Goal: Task Accomplishment & Management: Manage account settings

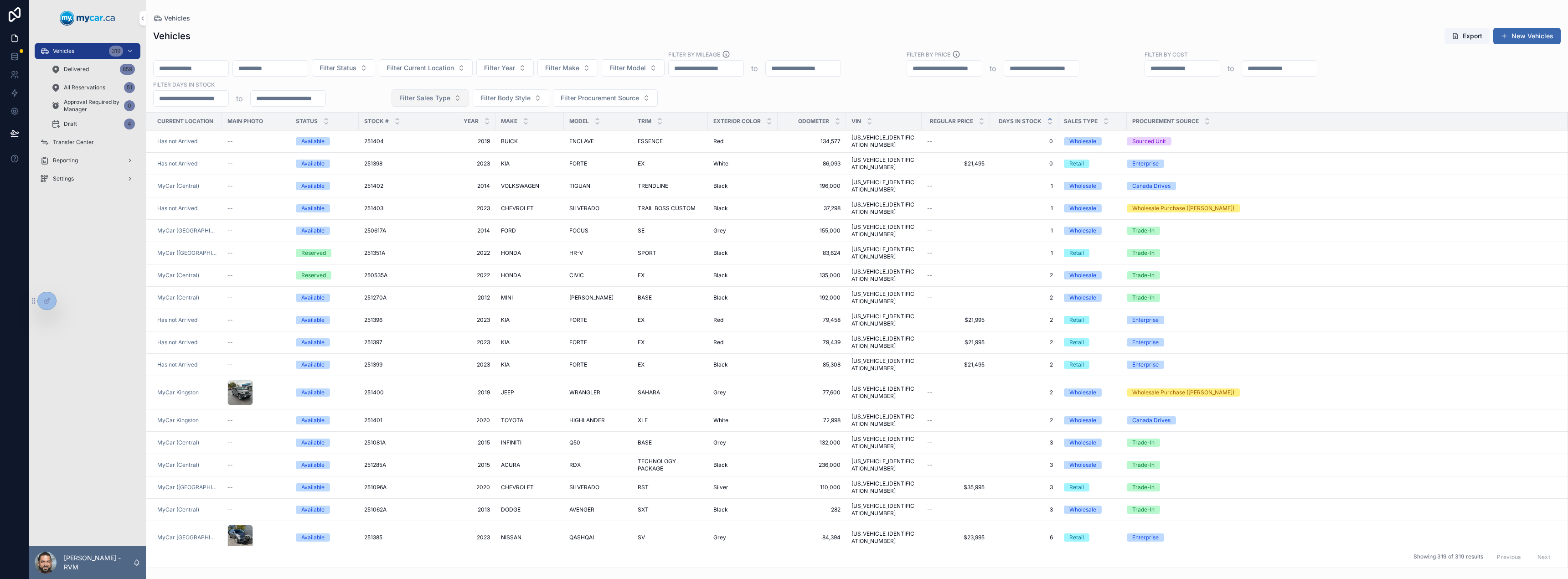
click at [439, 99] on span "Filter Sales Type" at bounding box center [425, 98] width 51 height 9
click at [405, 150] on div "Retail" at bounding box center [430, 150] width 127 height 15
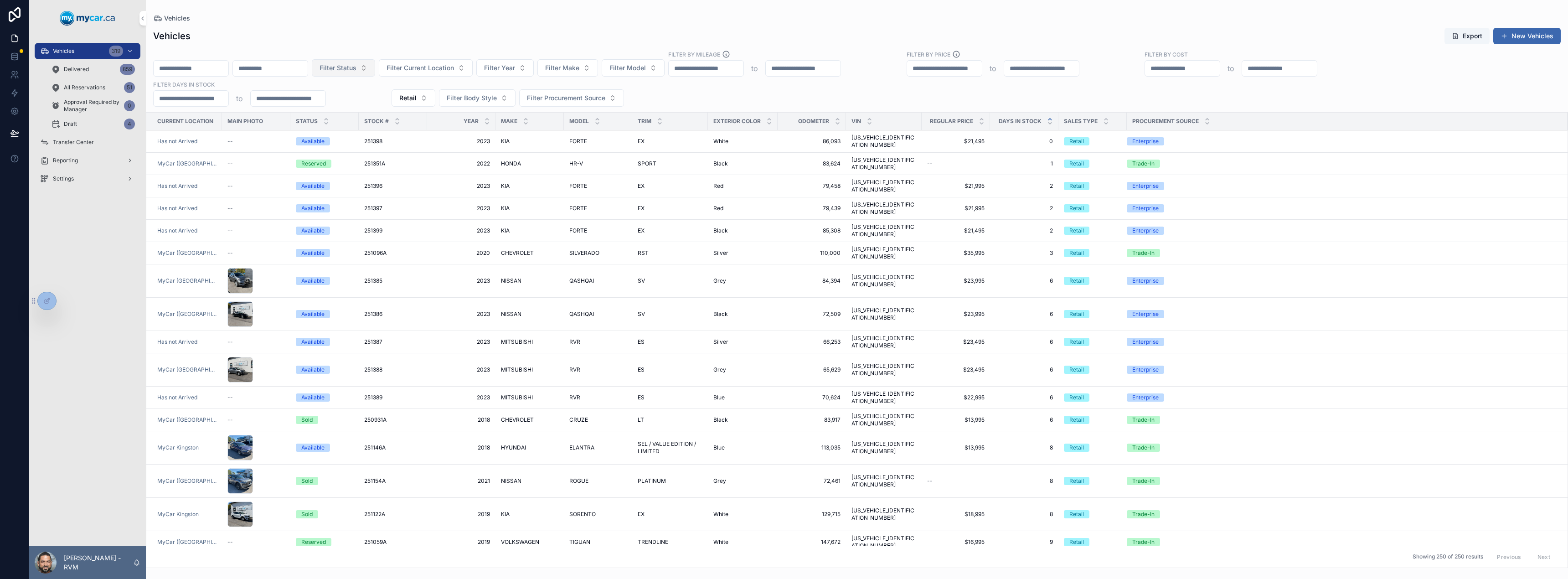
click at [375, 68] on button "Filter Status" at bounding box center [343, 68] width 63 height 17
click at [399, 107] on div "Available" at bounding box center [408, 105] width 127 height 15
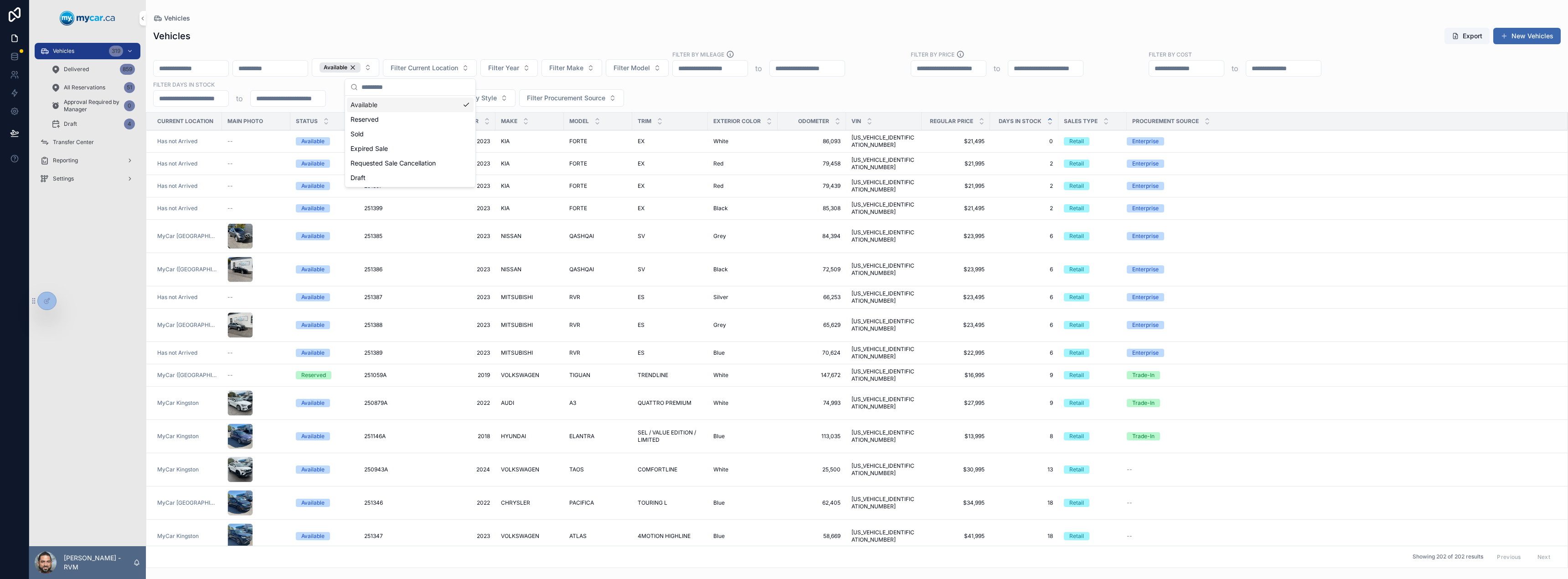
click at [708, 95] on div "Available Filter Current Location Filter Year Filter Make Filter Model Filter B…" at bounding box center [857, 78] width 1422 height 57
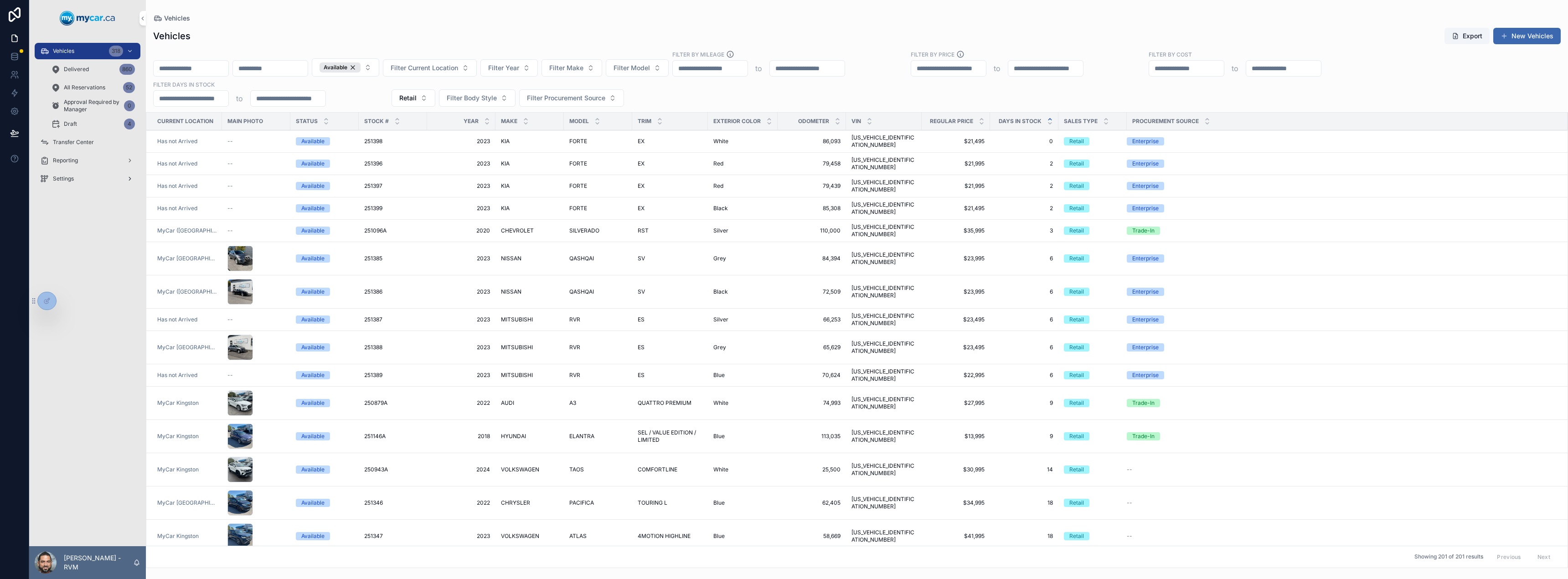
click at [74, 176] on span "Settings" at bounding box center [63, 179] width 21 height 7
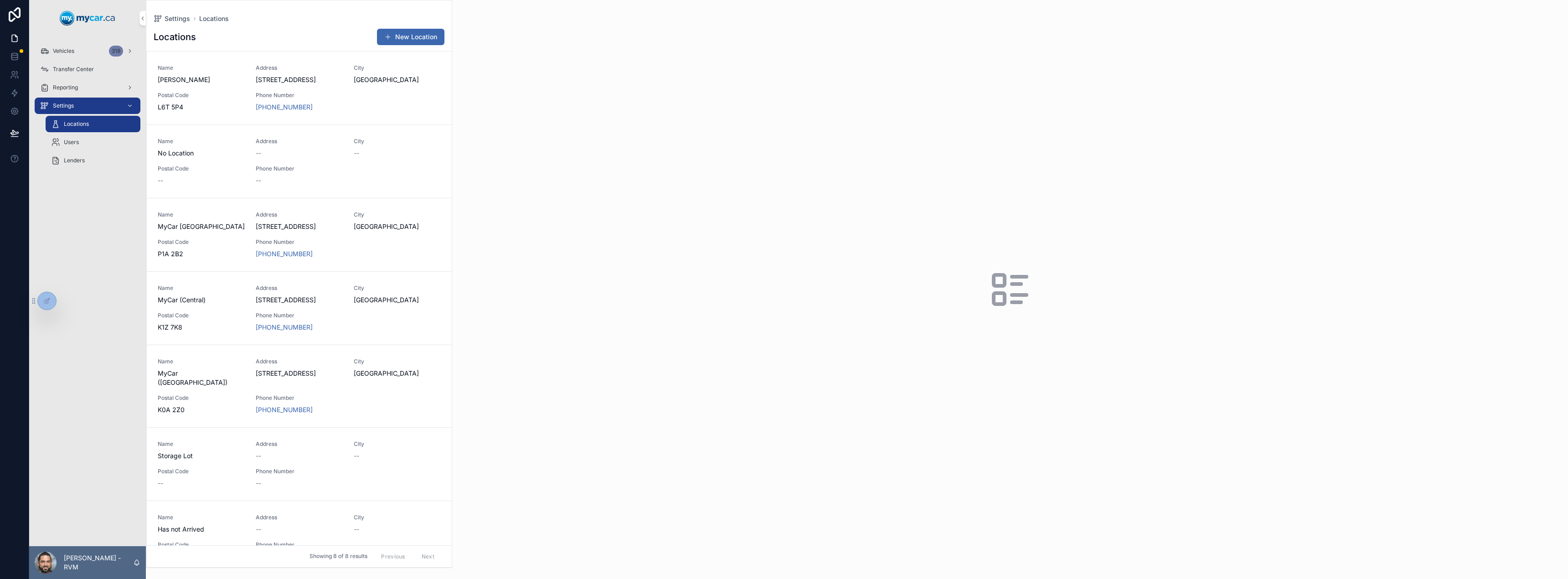
click at [79, 143] on div "Users" at bounding box center [93, 142] width 84 height 15
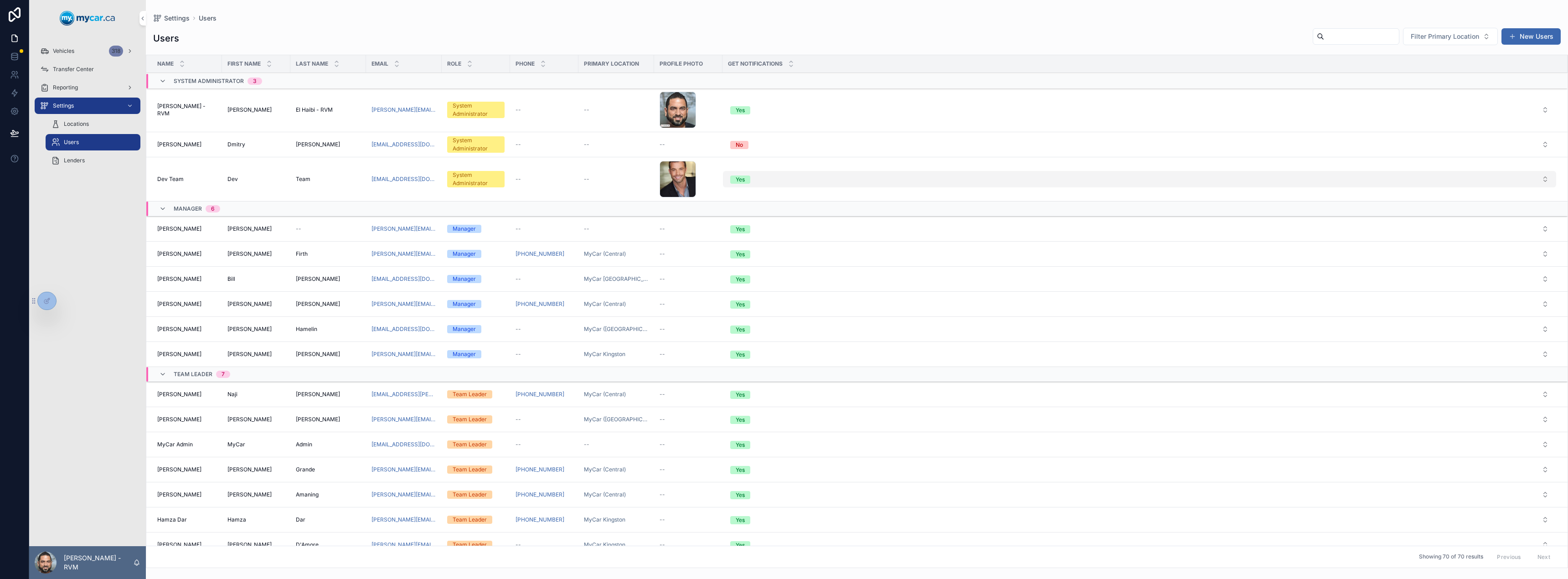
click at [736, 179] on div "Yes" at bounding box center [740, 179] width 9 height 8
click at [1076, 245] on div "No" at bounding box center [1079, 242] width 7 height 8
click at [307, 226] on div "--" at bounding box center [328, 228] width 65 height 7
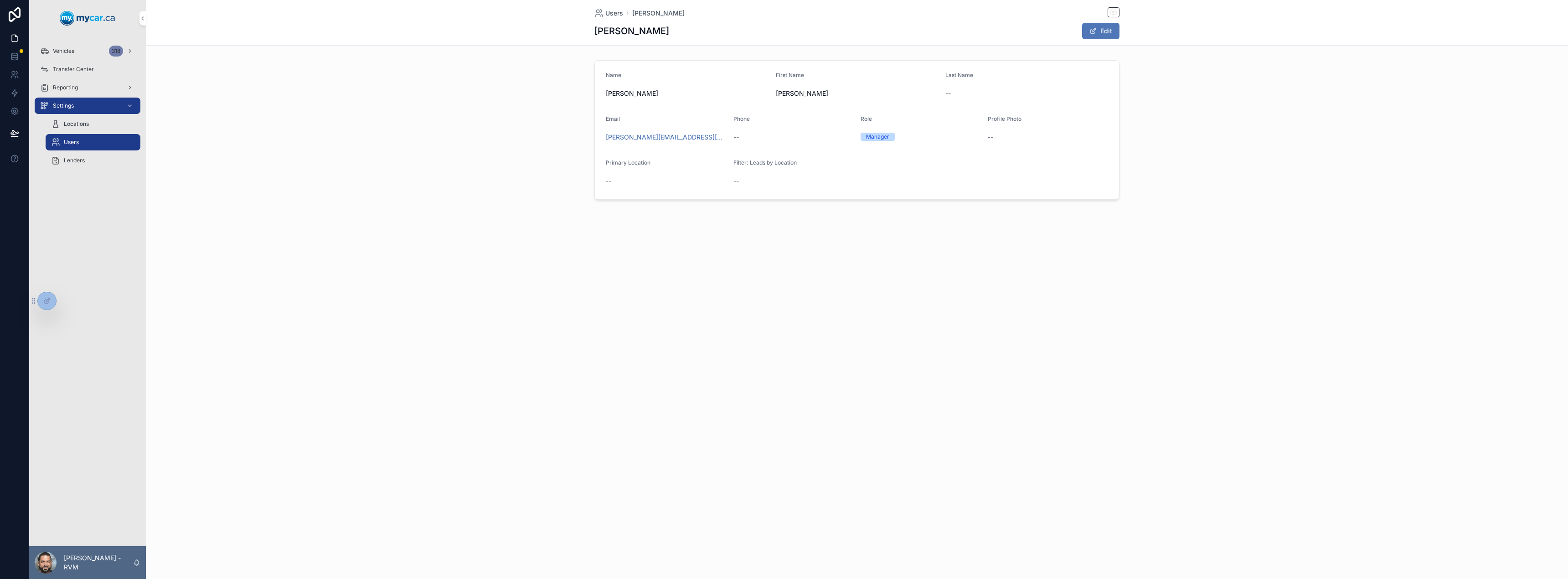
click at [1106, 32] on button "Edit" at bounding box center [1101, 30] width 37 height 16
type input "****"
click at [1094, 30] on button "Done" at bounding box center [1098, 30] width 42 height 16
click at [608, 19] on div "Users [PERSON_NAME] [PERSON_NAME] Edit" at bounding box center [856, 23] width 525 height 45
click at [611, 15] on span "Users" at bounding box center [614, 13] width 18 height 9
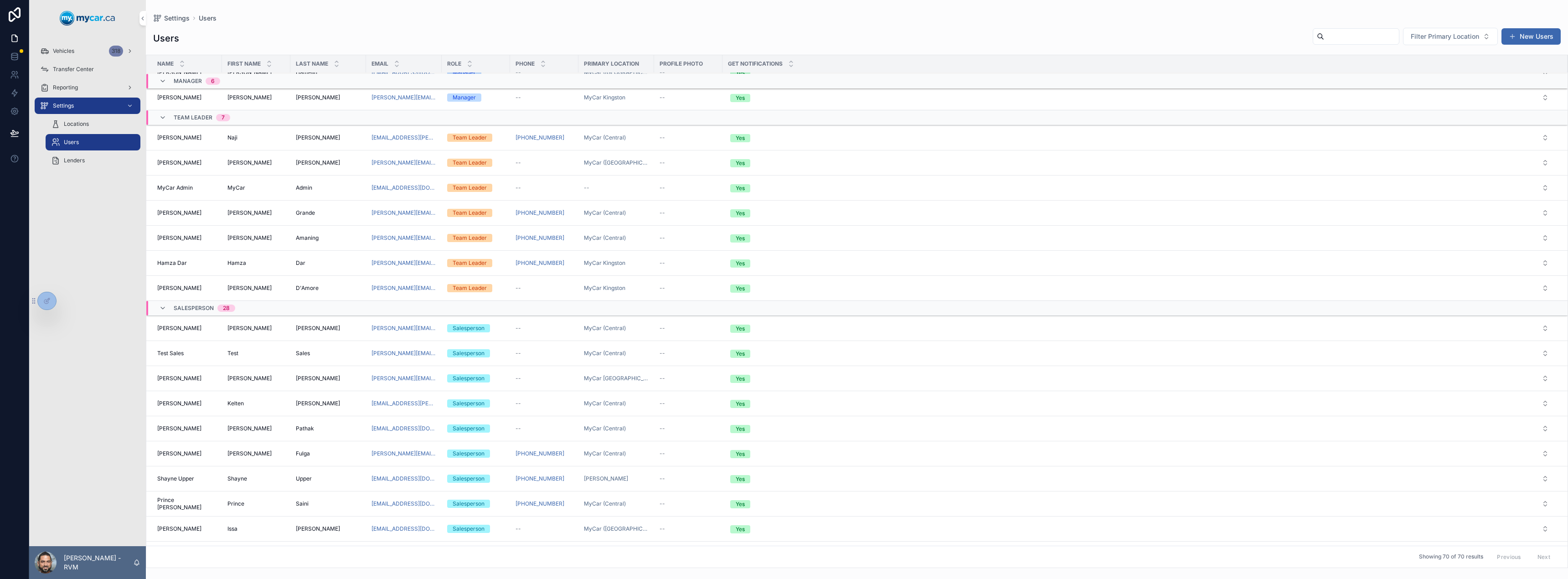
scroll to position [264, 0]
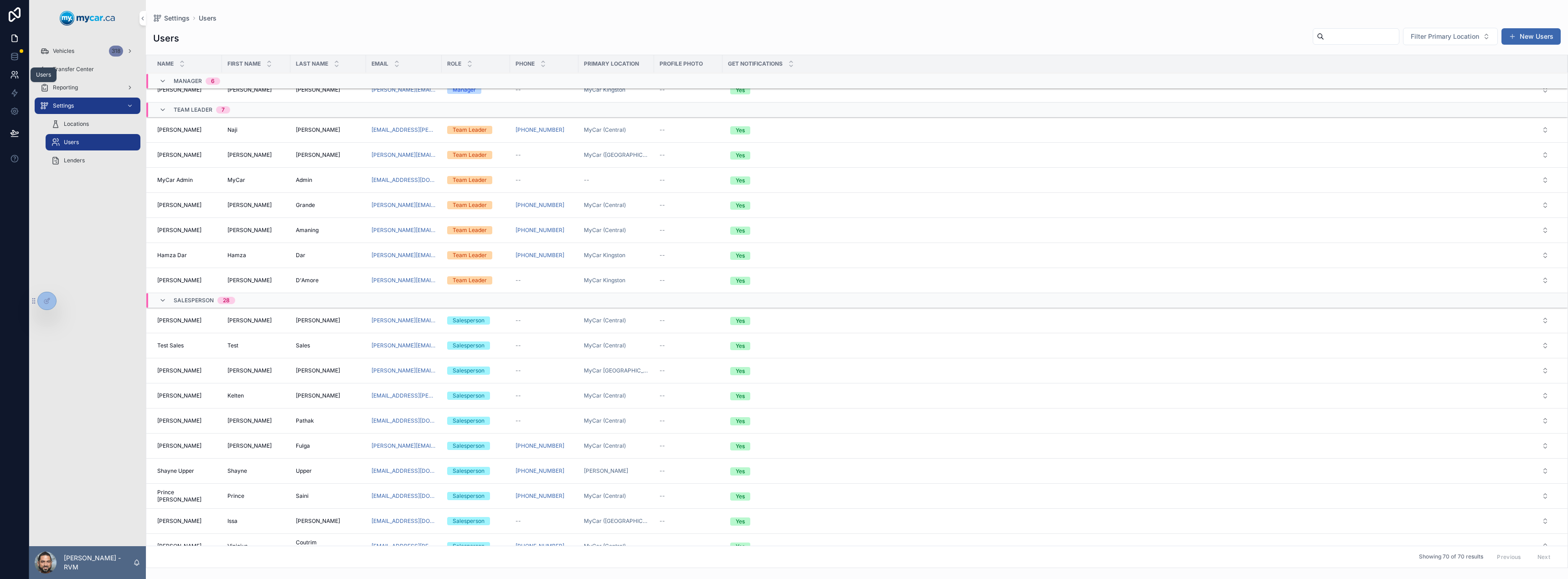
click at [13, 80] on link at bounding box center [14, 75] width 29 height 18
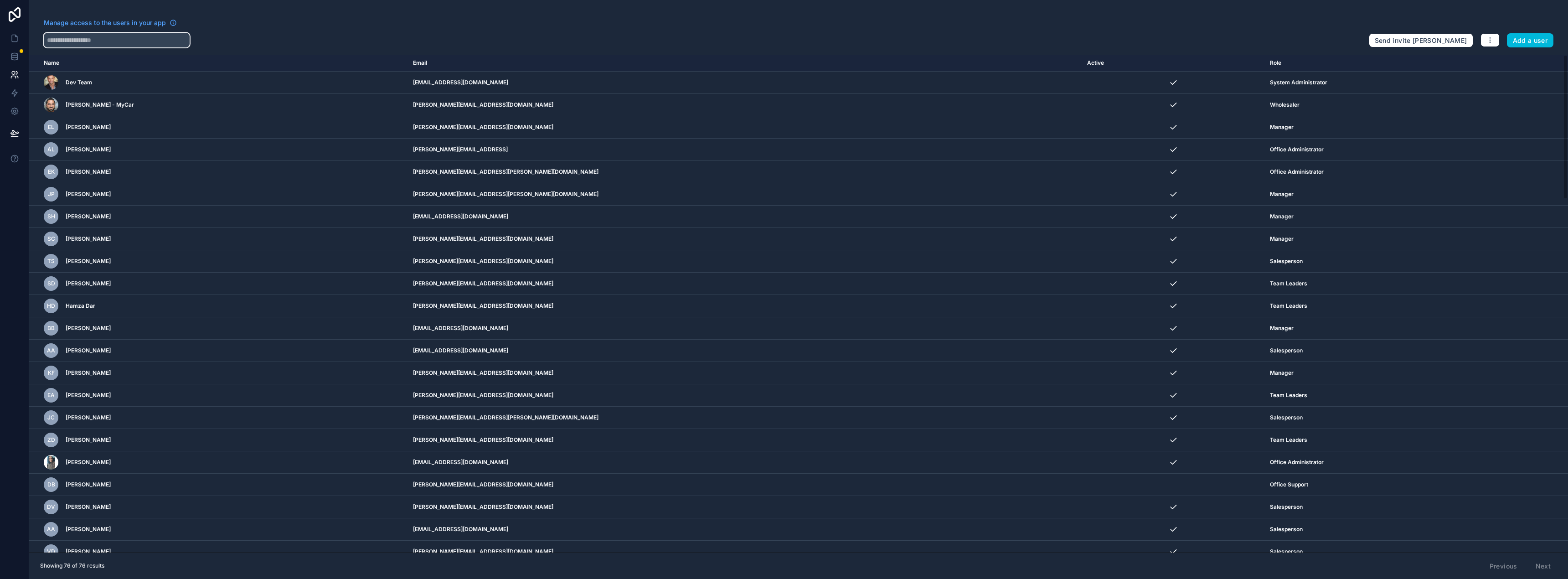
click at [70, 37] on input "text" at bounding box center [117, 40] width 146 height 15
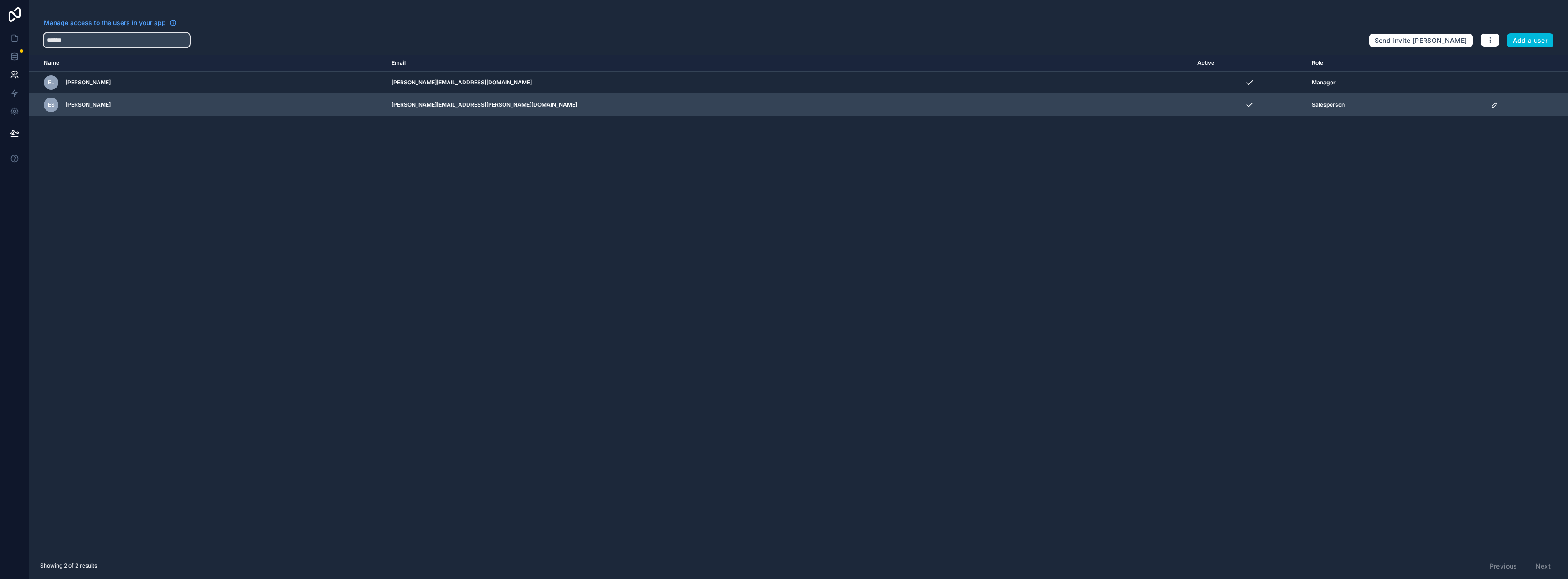
type input "******"
click at [1491, 104] on div "scrollable content" at bounding box center [1527, 105] width 72 height 7
click at [1493, 106] on icon "scrollable content" at bounding box center [1494, 104] width 4 height 4
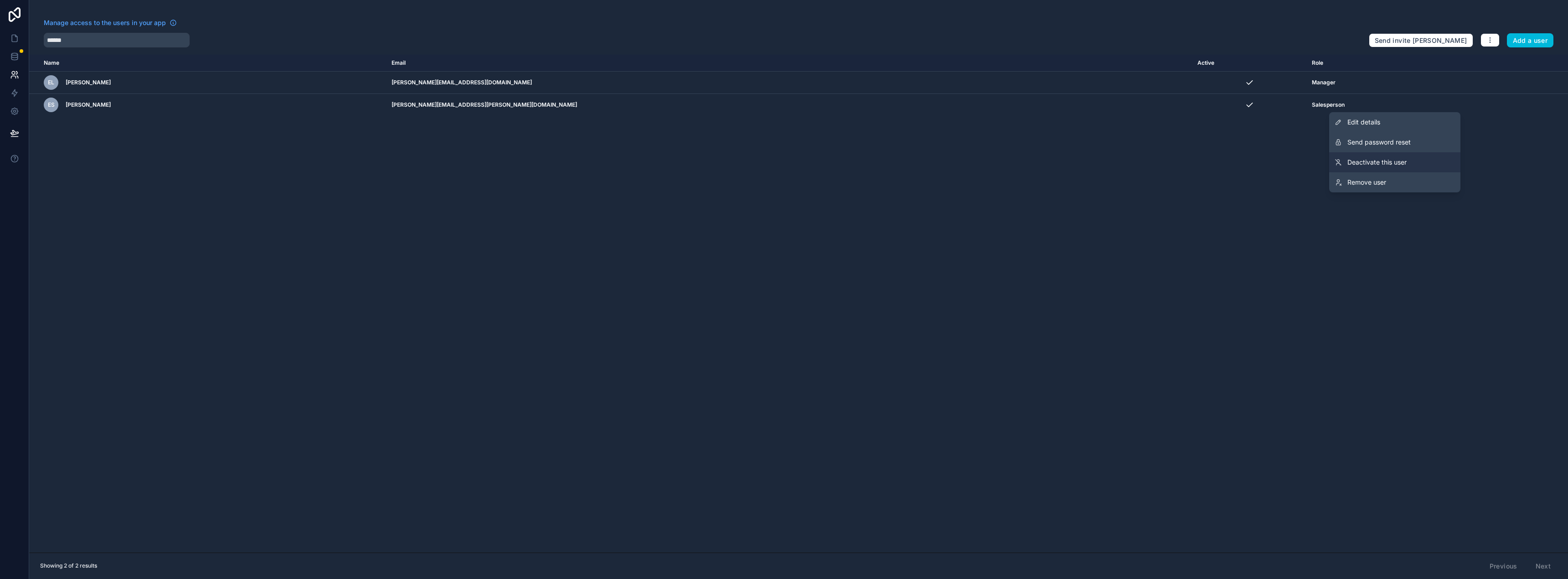
click at [1385, 166] on span "Deactivate this user" at bounding box center [1377, 162] width 59 height 9
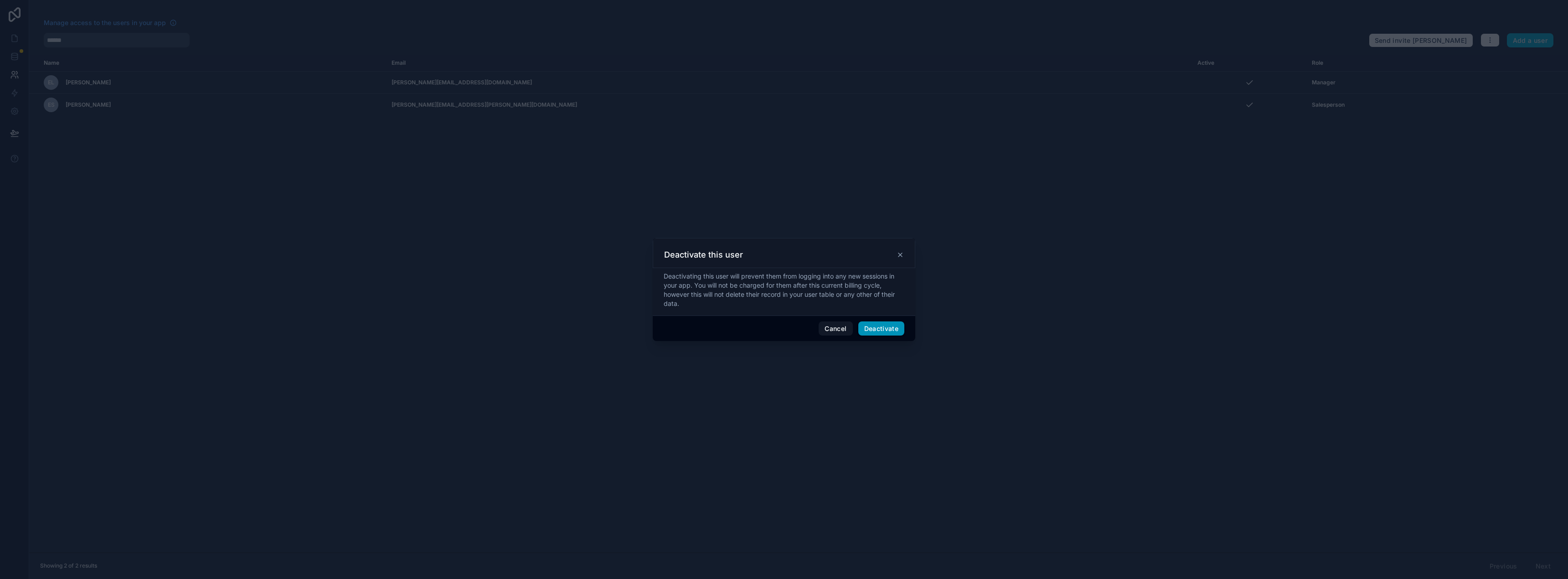
click at [883, 328] on button "Deactivate" at bounding box center [881, 329] width 46 height 15
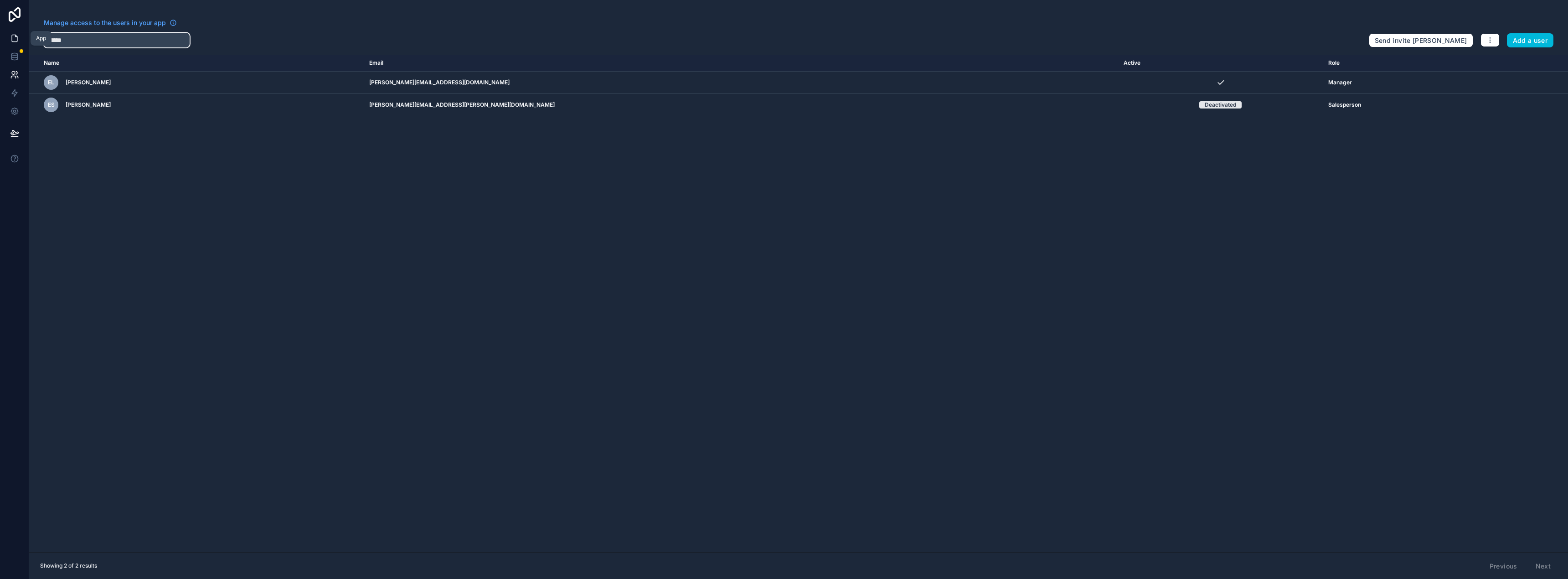
drag, startPoint x: 96, startPoint y: 44, endPoint x: 25, endPoint y: 42, distance: 71.0
click at [25, 42] on div "App Manage access to the users in your app ****** Send invite reminders Add a u…" at bounding box center [784, 289] width 1568 height 579
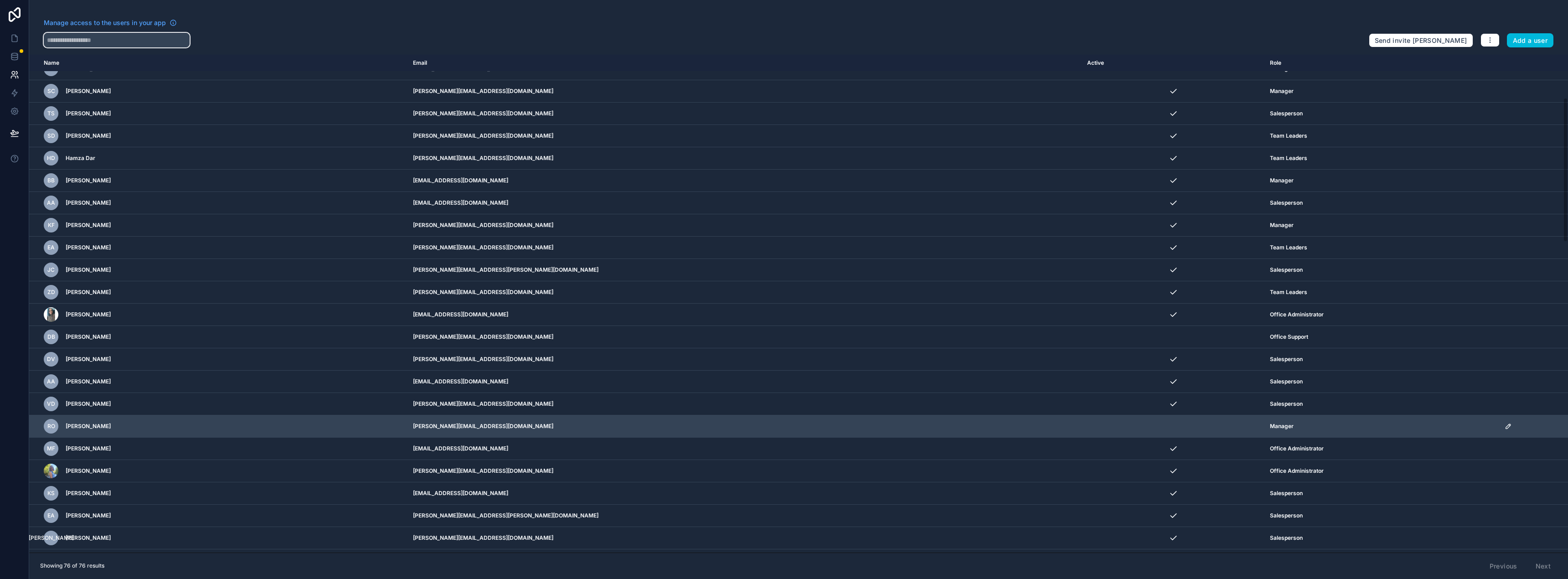
scroll to position [149, 0]
click at [1505, 424] on icon "scrollable content" at bounding box center [1508, 426] width 7 height 7
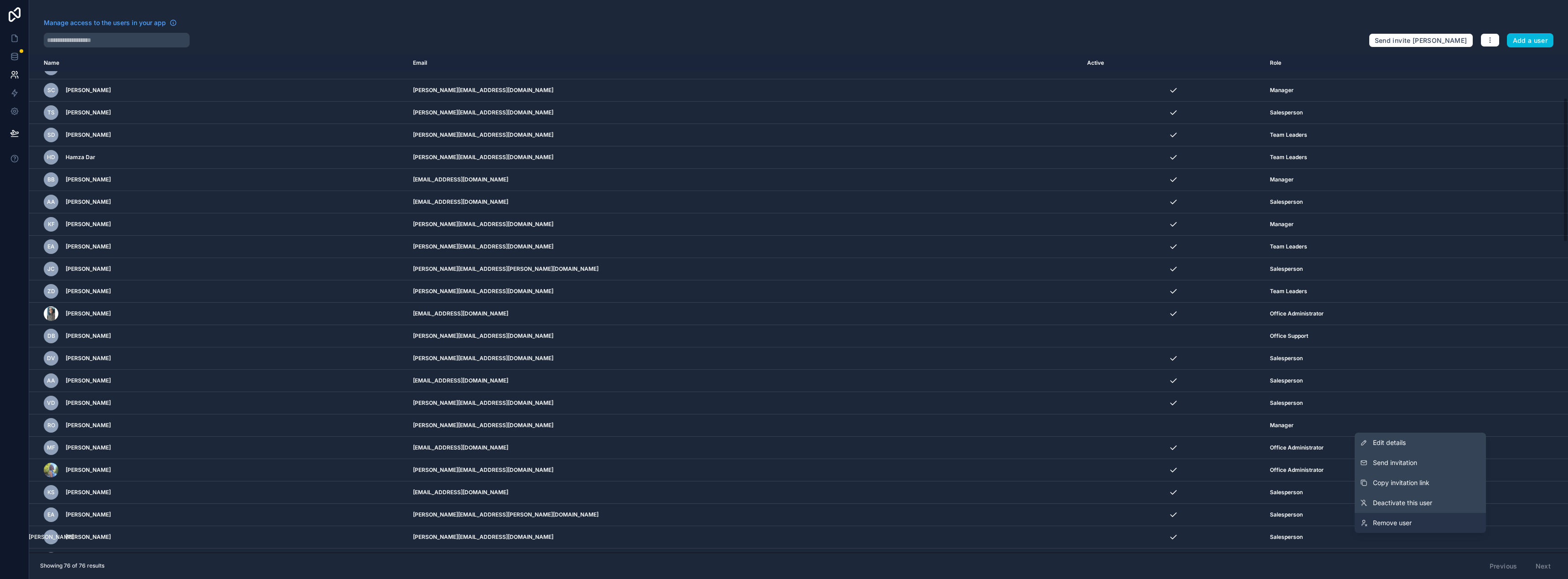
click at [1385, 524] on span "Remove user" at bounding box center [1392, 522] width 39 height 9
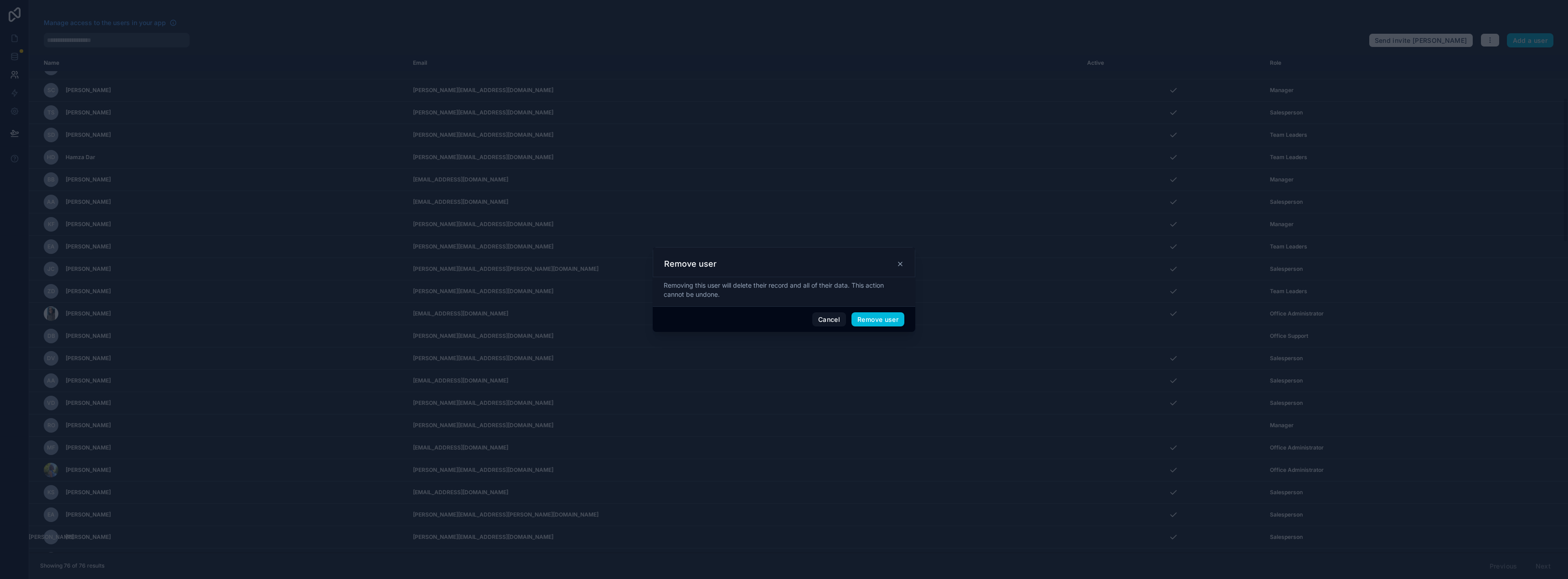
click at [873, 328] on div "Cancel Remove user" at bounding box center [783, 319] width 262 height 26
click at [875, 325] on button "Remove user" at bounding box center [878, 320] width 53 height 15
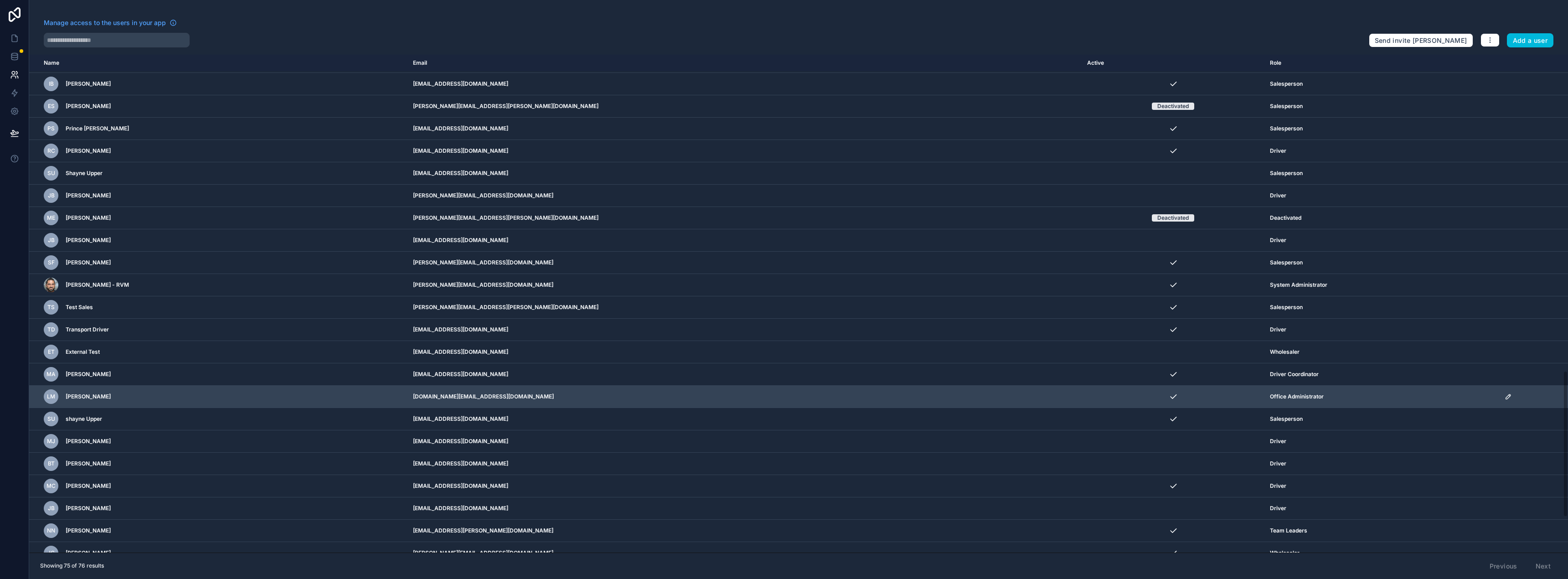
scroll to position [1075, 0]
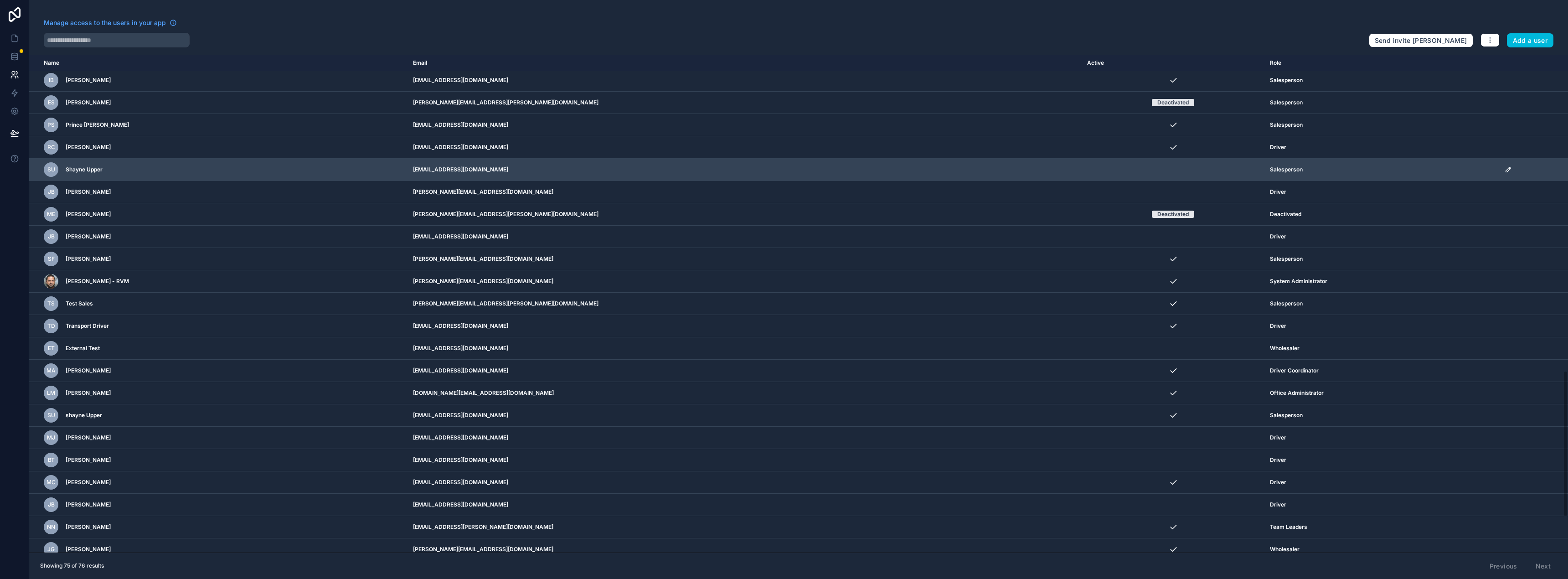
click at [1505, 167] on icon "scrollable content" at bounding box center [1508, 170] width 7 height 7
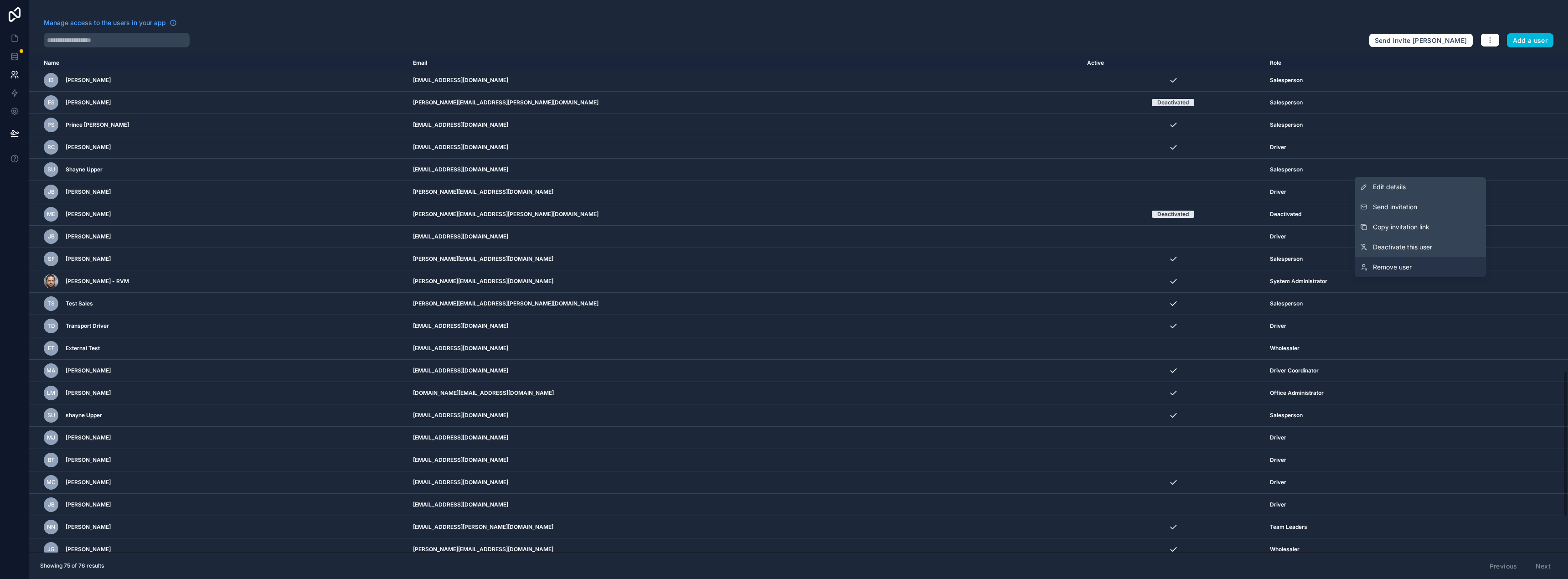
click at [1392, 264] on span "Remove user" at bounding box center [1392, 267] width 39 height 9
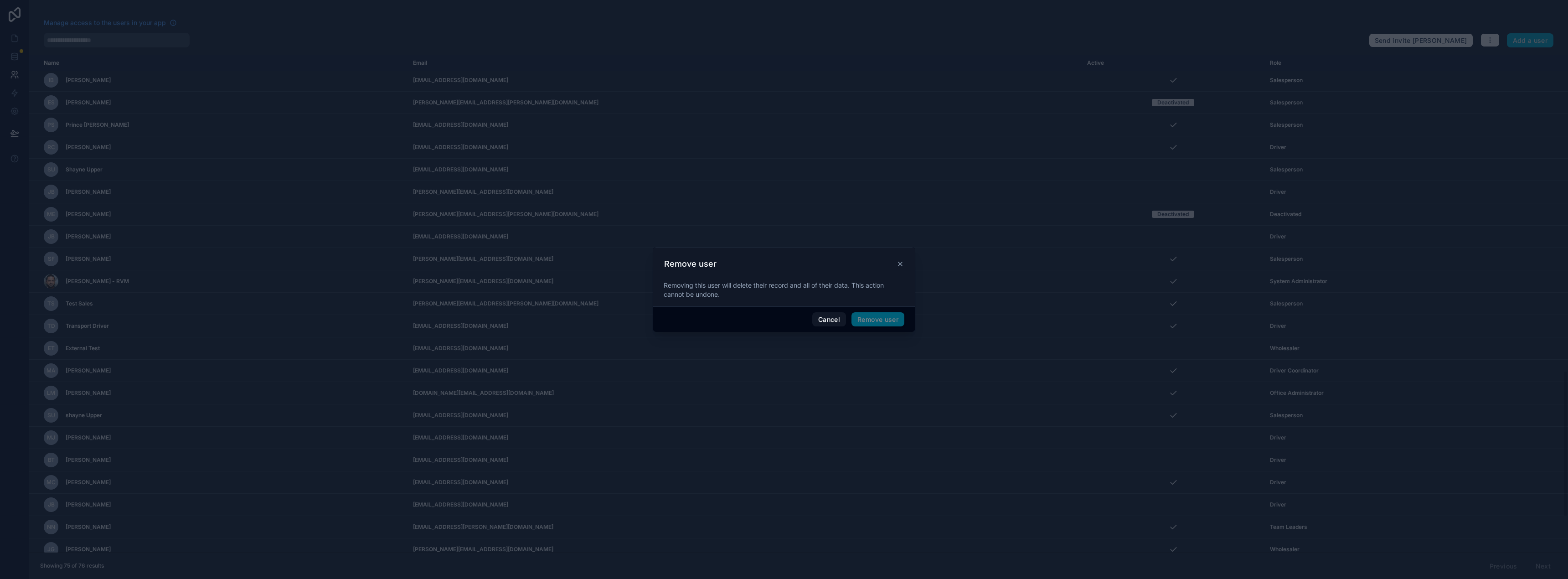
click at [858, 316] on span "Remove user" at bounding box center [878, 320] width 53 height 15
click at [863, 323] on span "Remove user" at bounding box center [878, 320] width 53 height 15
click at [903, 264] on icon at bounding box center [900, 264] width 7 height 7
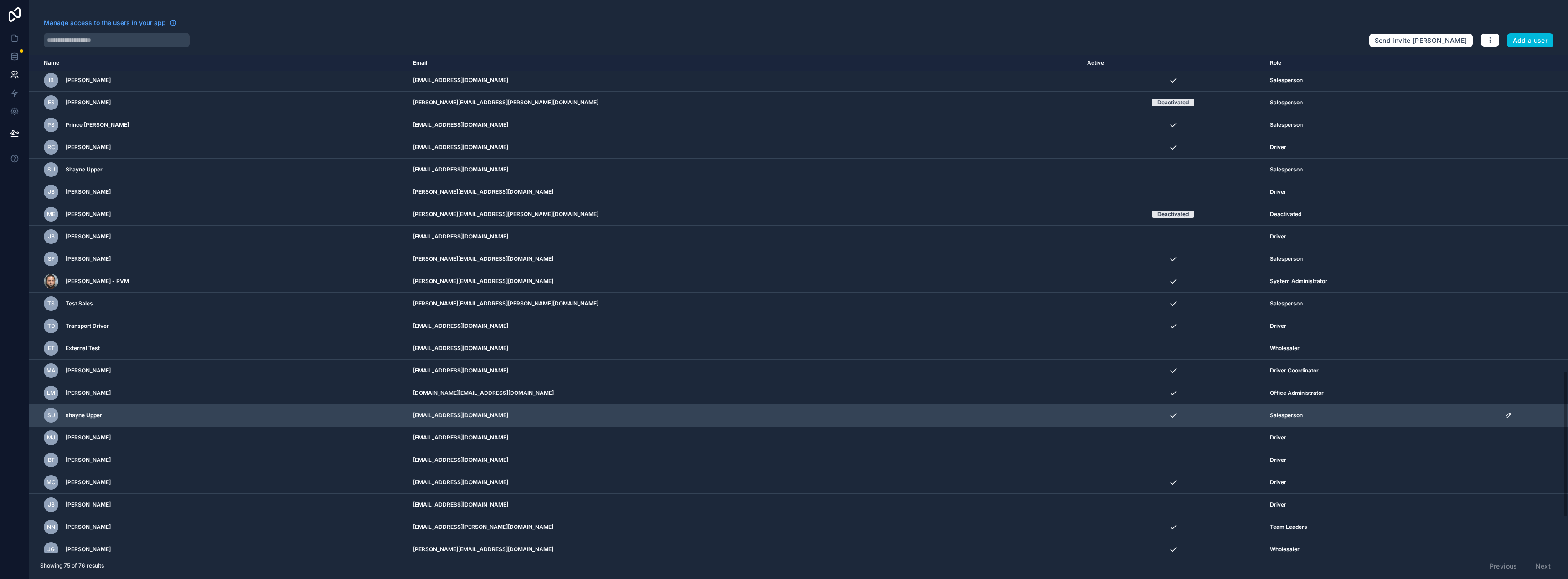
click at [1505, 417] on icon "scrollable content" at bounding box center [1508, 415] width 7 height 7
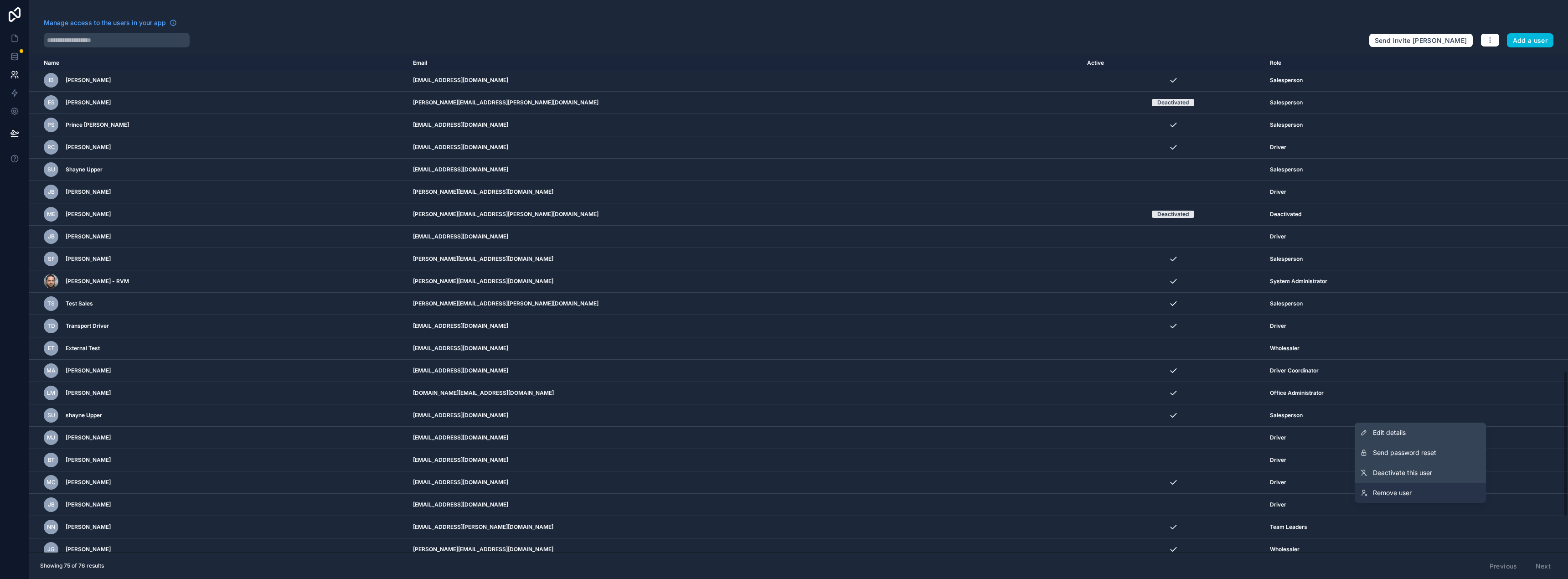
click at [1396, 495] on span "Remove user" at bounding box center [1392, 493] width 39 height 9
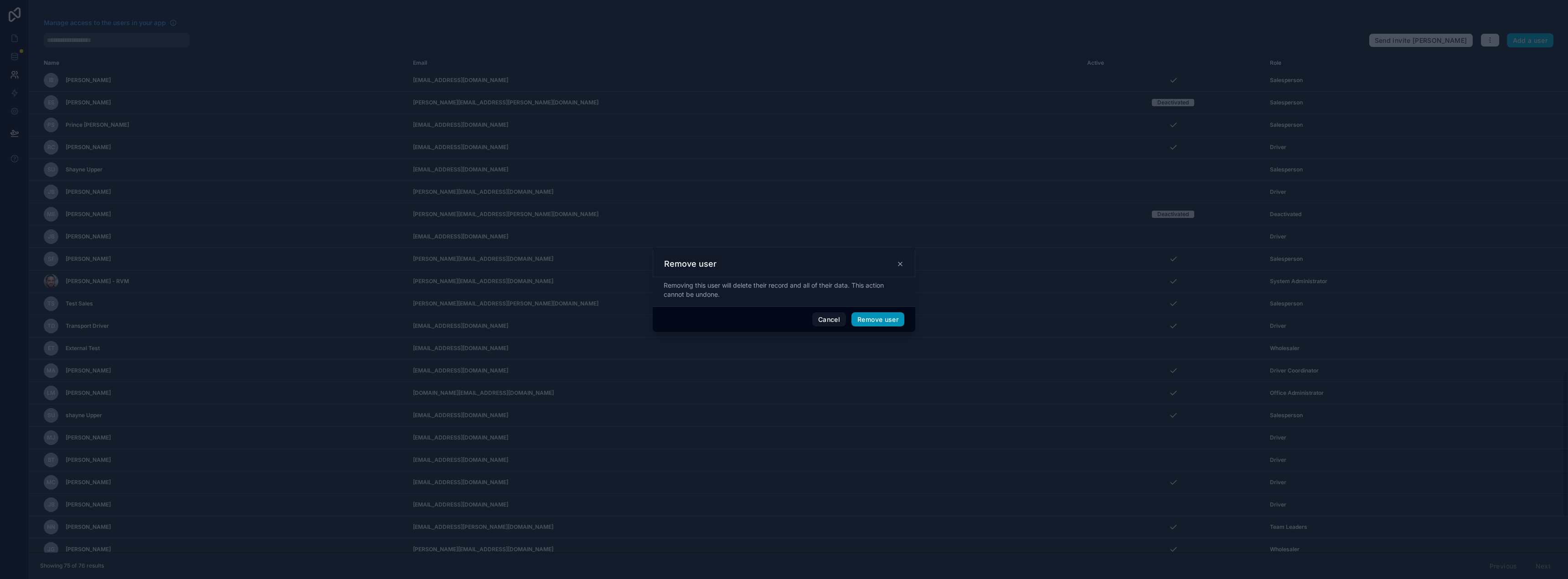
click at [868, 320] on button "Remove user" at bounding box center [878, 320] width 53 height 15
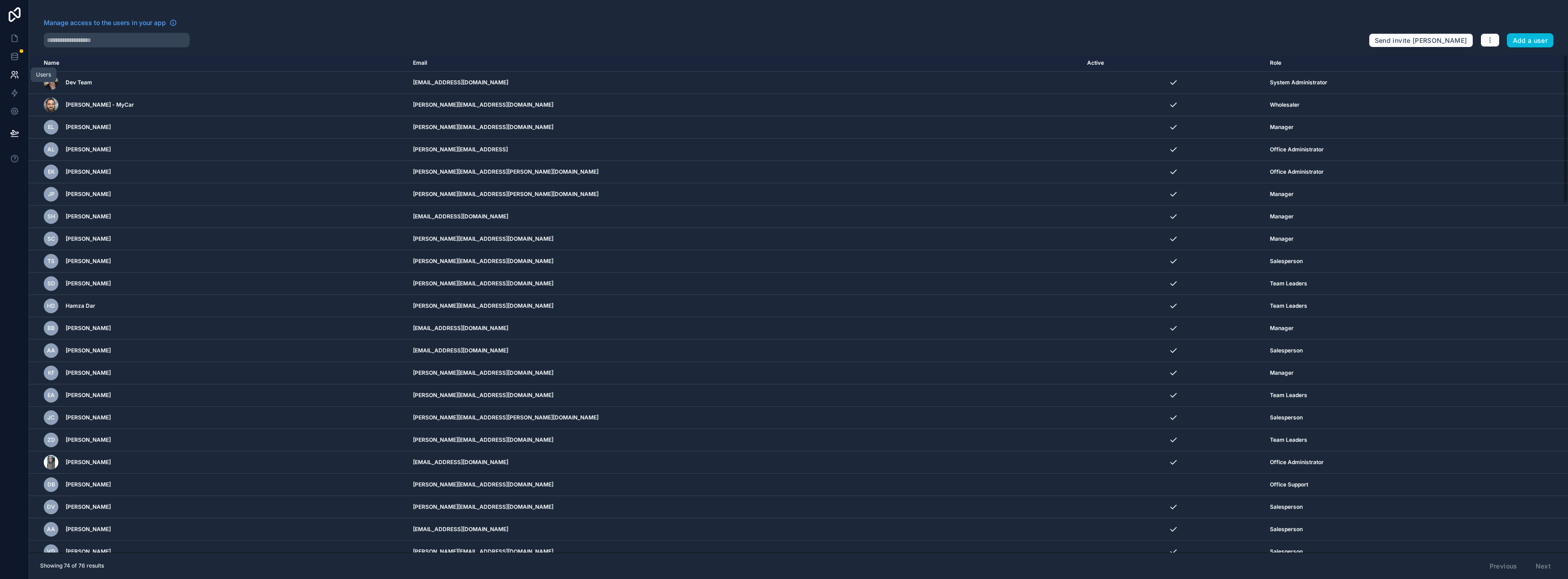
click at [12, 74] on icon at bounding box center [13, 73] width 3 height 3
click at [17, 43] on link at bounding box center [14, 38] width 29 height 18
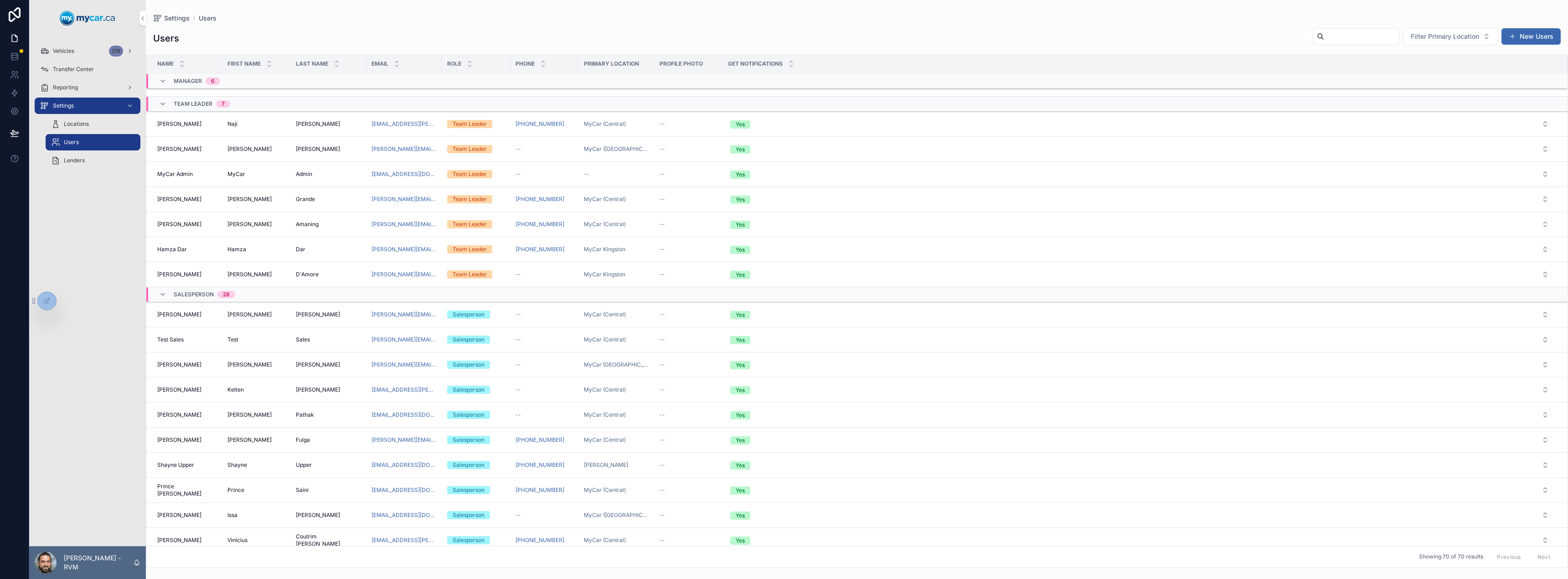
scroll to position [334, 0]
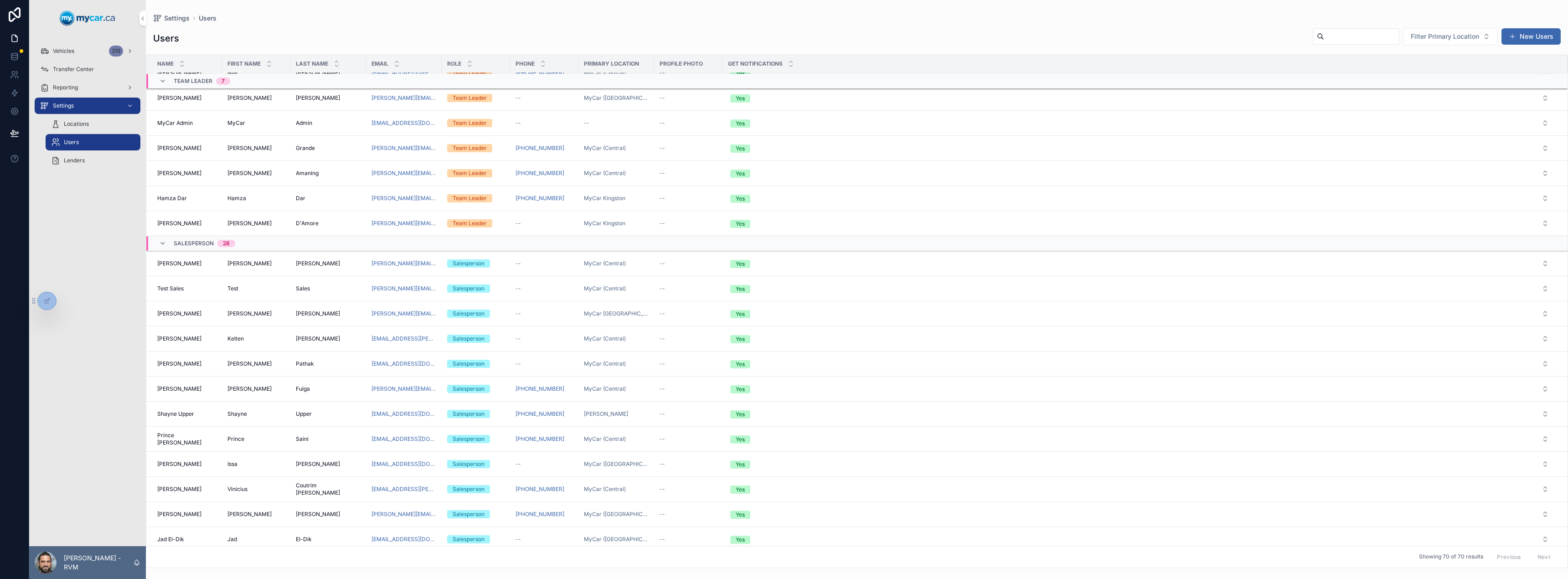
click at [346, 292] on div "Sales Sales" at bounding box center [328, 289] width 65 height 7
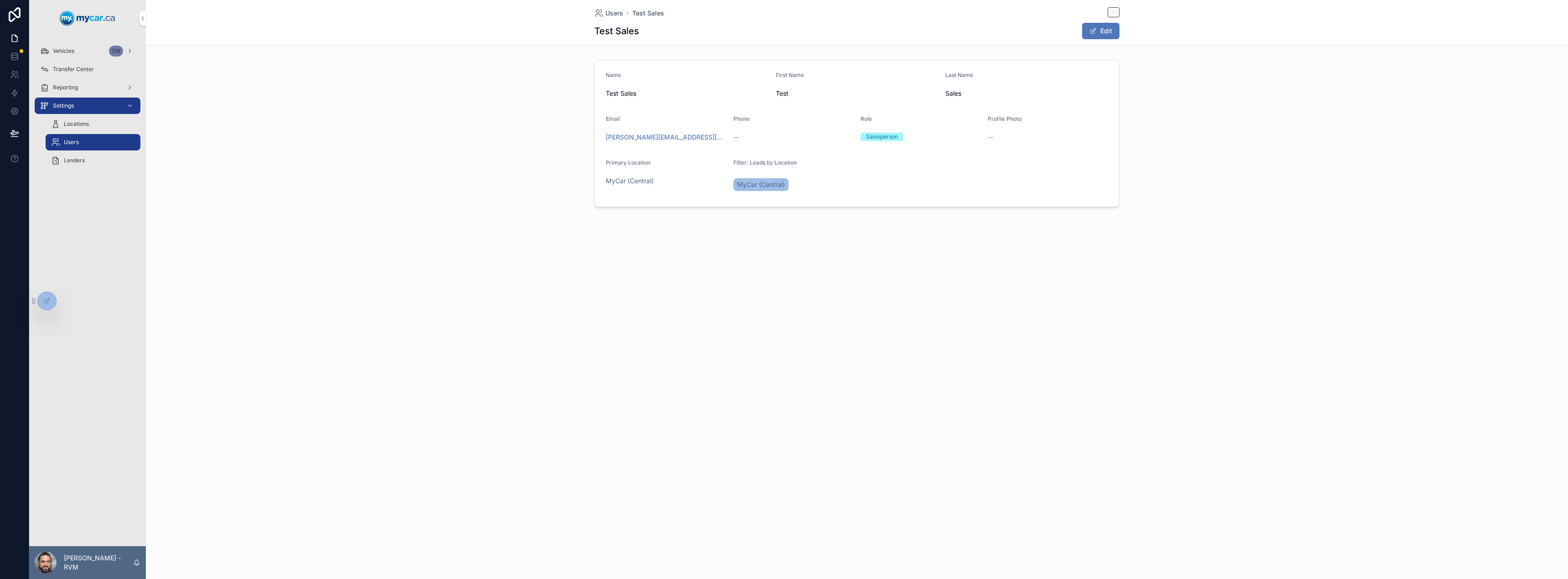
click at [1097, 35] on button "Edit" at bounding box center [1101, 30] width 37 height 16
click at [961, 145] on button "Salesperson" at bounding box center [920, 140] width 120 height 17
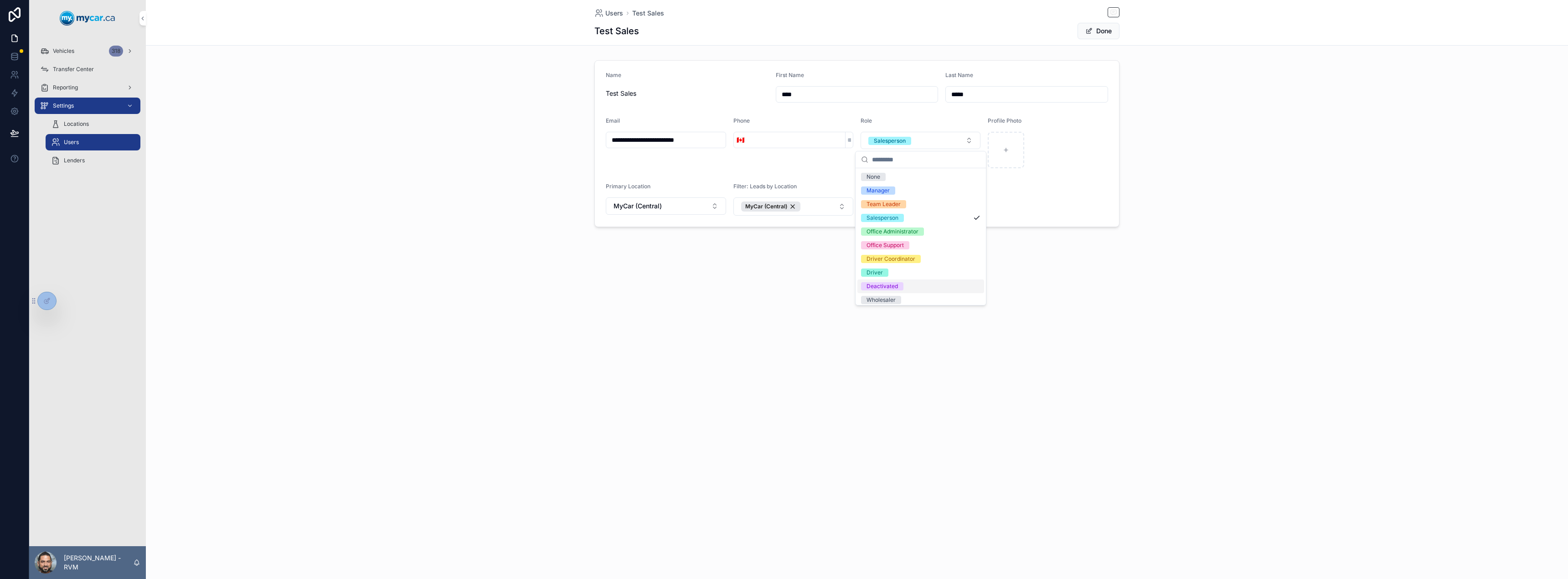
click at [906, 288] on div "Deactivated" at bounding box center [921, 286] width 127 height 13
click at [1104, 33] on button "Done" at bounding box center [1098, 30] width 42 height 16
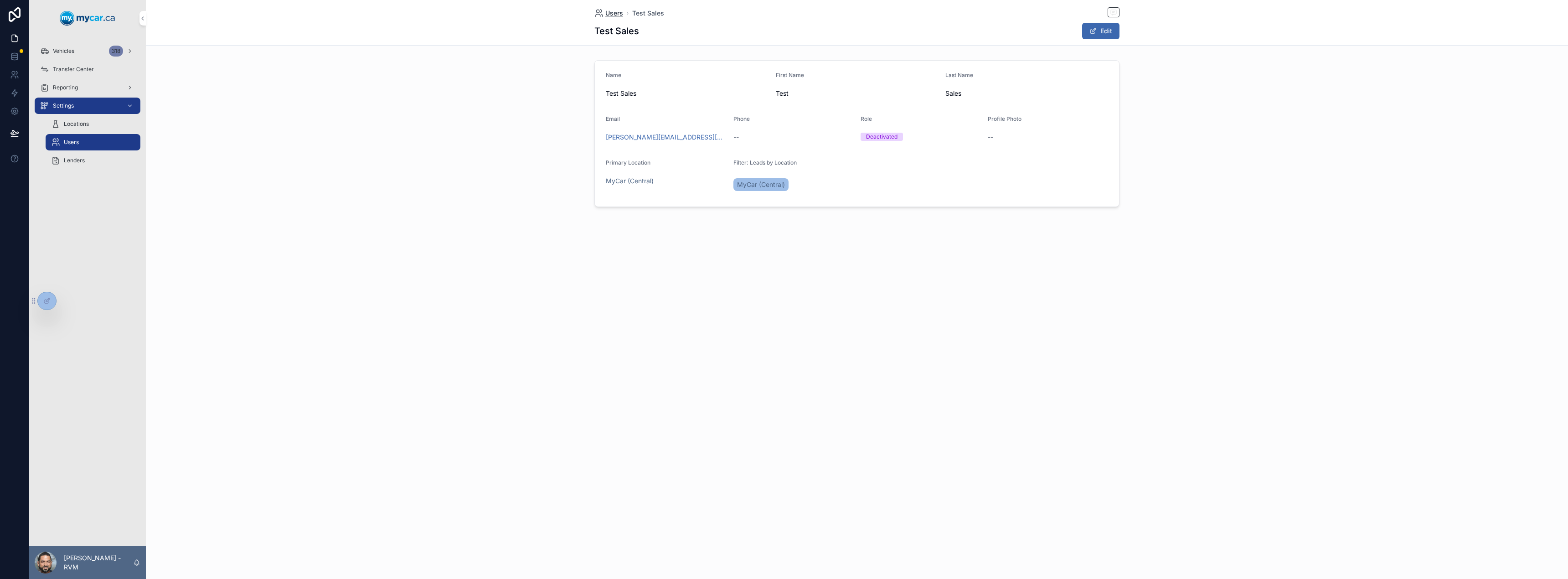
click at [611, 15] on span "Users" at bounding box center [614, 13] width 18 height 9
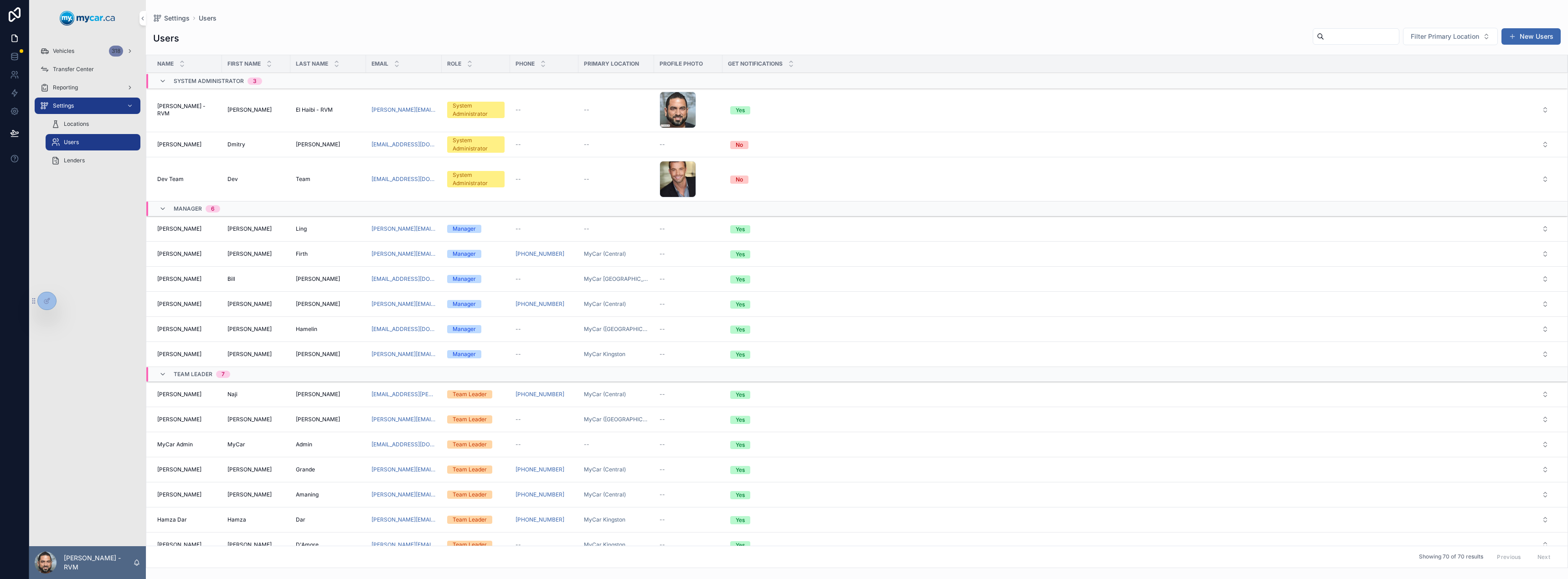
click at [318, 108] on span "El Haibi - RVM" at bounding box center [314, 110] width 37 height 7
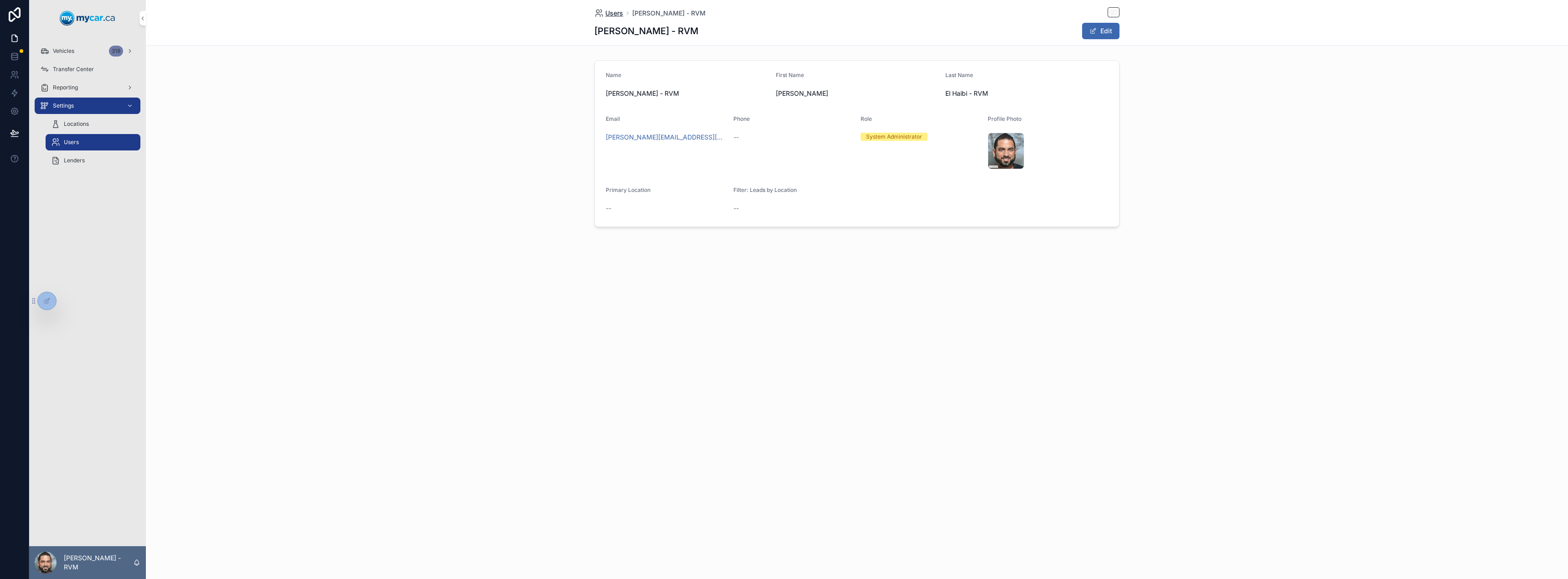
click at [615, 10] on span "Users" at bounding box center [614, 13] width 18 height 9
